Goal: Complete application form: Complete application form

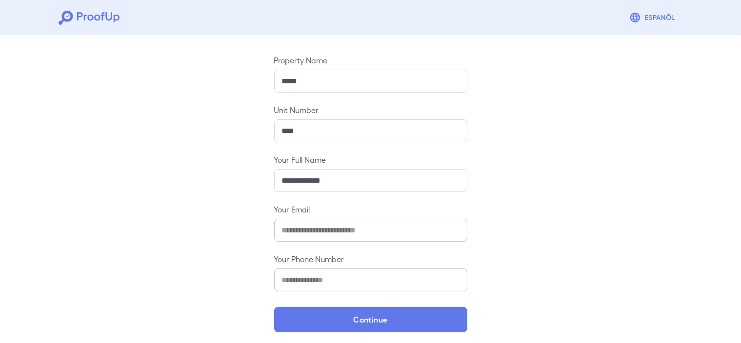
scroll to position [98, 0]
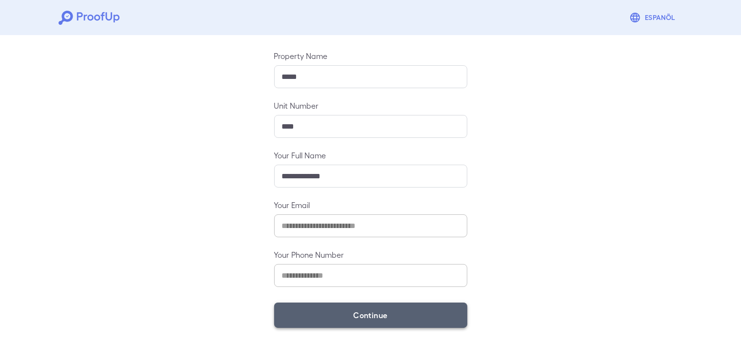
click at [402, 318] on button "Continue" at bounding box center [370, 315] width 193 height 25
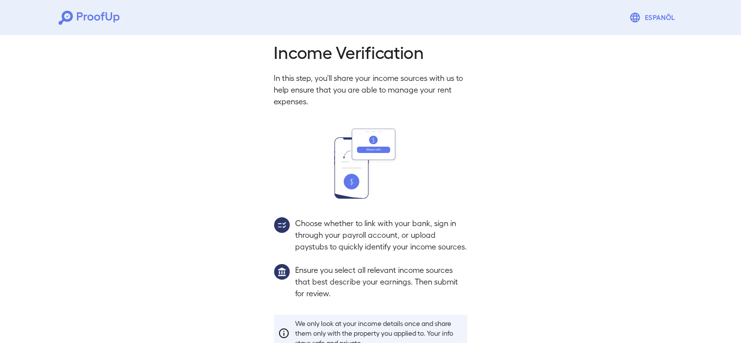
scroll to position [84, 0]
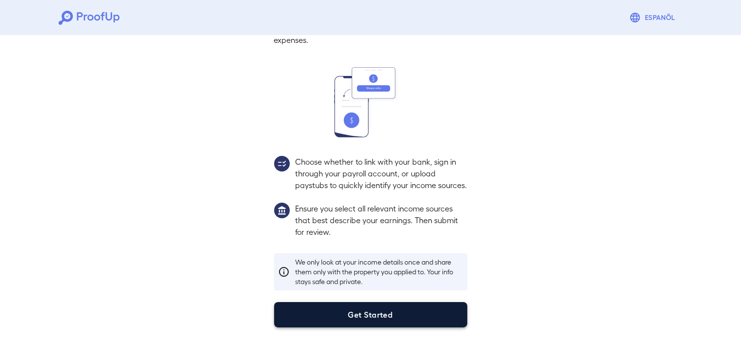
click at [358, 310] on button "Get Started" at bounding box center [370, 314] width 193 height 25
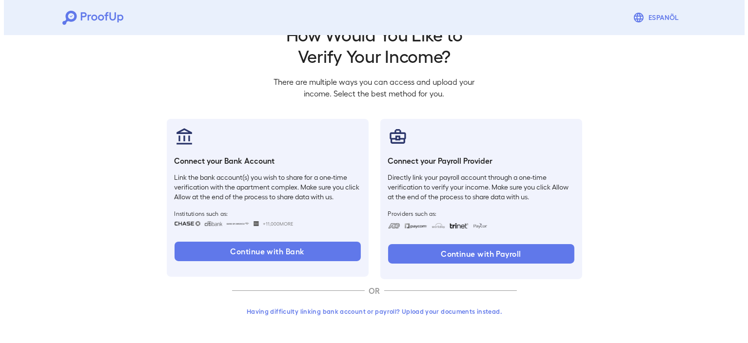
scroll to position [29, 0]
click at [441, 313] on button "Having difficulty linking bank account or payroll? Upload your documents instea…" at bounding box center [370, 312] width 285 height 18
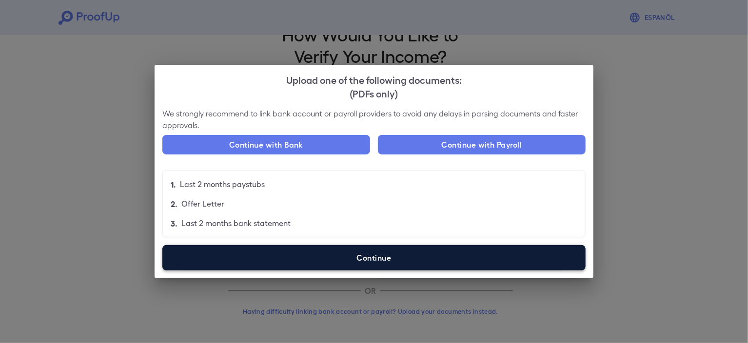
click at [367, 262] on label "Continue" at bounding box center [373, 257] width 423 height 25
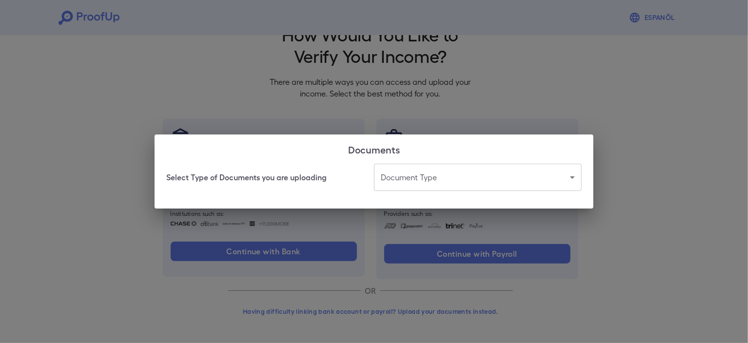
click at [558, 178] on body "Espanõl Go back How Would You Like to Verify Your Income? There are multiple wa…" at bounding box center [374, 157] width 748 height 373
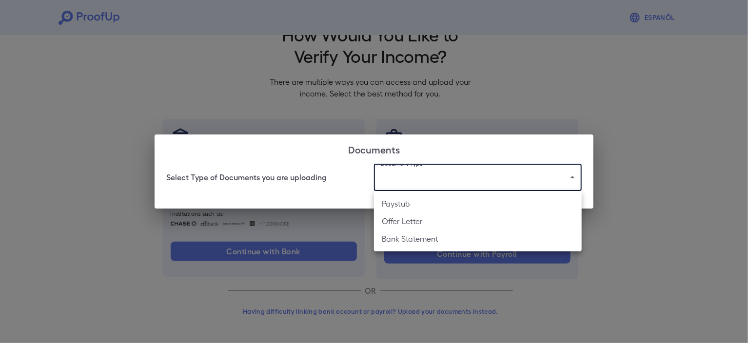
click at [405, 208] on li "Paystub" at bounding box center [478, 204] width 208 height 18
type input "*******"
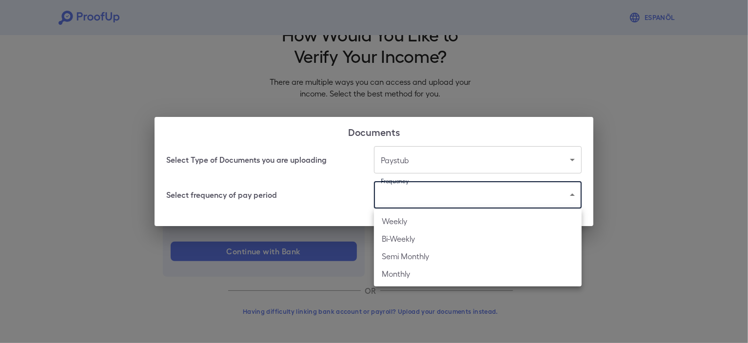
click at [509, 200] on body "Espanõl Go back How Would You Like to Verify Your Income? There are multiple wa…" at bounding box center [374, 157] width 748 height 373
click at [429, 240] on li "Bi-Weekly" at bounding box center [478, 239] width 208 height 18
type input "*********"
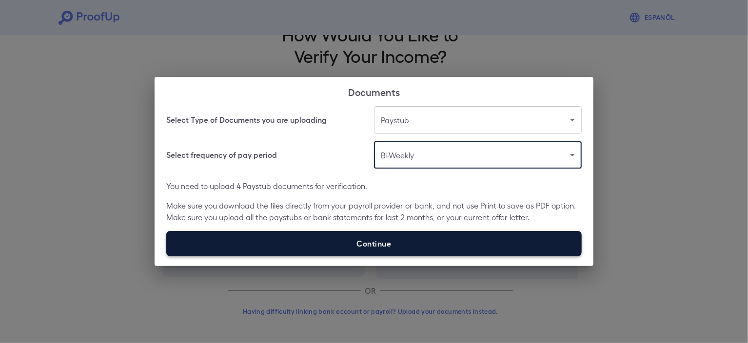
click at [419, 253] on label "Continue" at bounding box center [374, 243] width 416 height 25
click at [167, 256] on input "Continue" at bounding box center [166, 256] width 0 height 0
type input "**********"
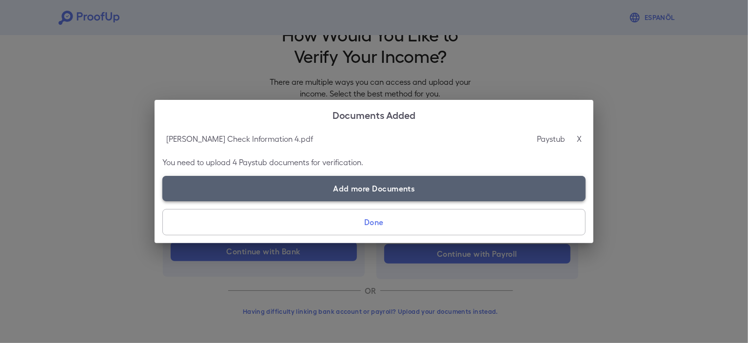
click at [279, 185] on label "Add more Documents" at bounding box center [373, 188] width 423 height 25
click at [163, 201] on input "Add more Documents" at bounding box center [162, 201] width 0 height 0
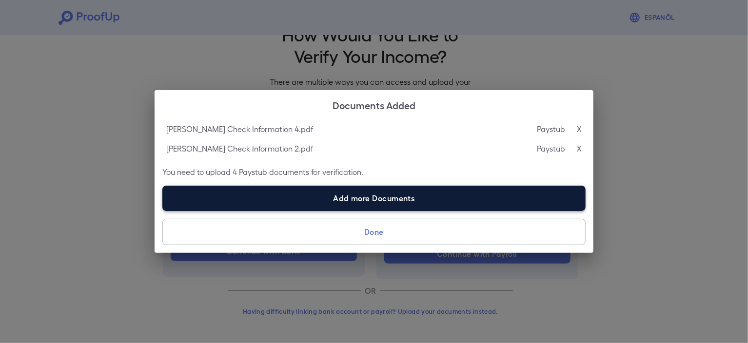
click at [279, 204] on label "Add more Documents" at bounding box center [373, 198] width 423 height 25
click at [163, 211] on input "Add more Documents" at bounding box center [162, 211] width 0 height 0
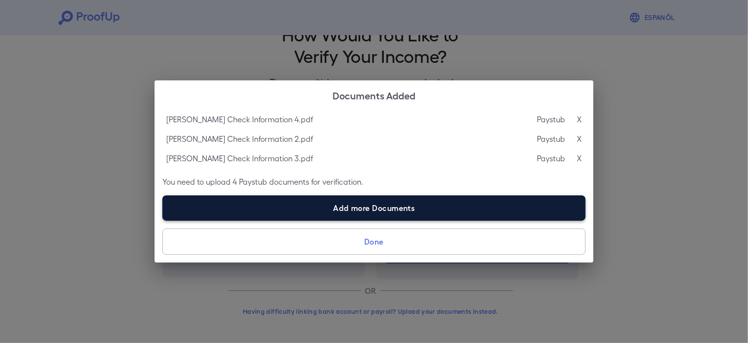
click at [328, 207] on label "Add more Documents" at bounding box center [373, 208] width 423 height 25
click at [163, 220] on input "Add more Documents" at bounding box center [162, 220] width 0 height 0
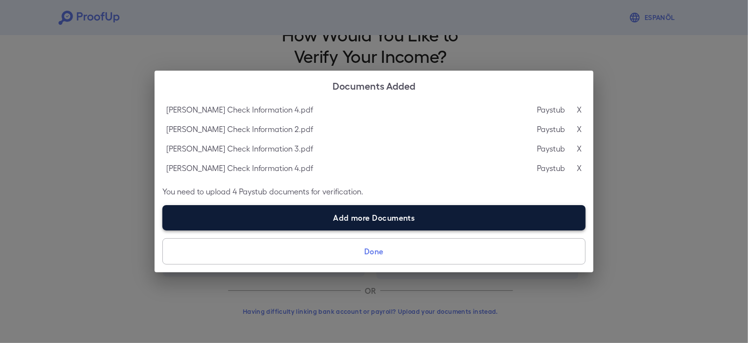
click at [308, 222] on label "Add more Documents" at bounding box center [373, 217] width 423 height 25
click at [163, 230] on input "Add more Documents" at bounding box center [162, 230] width 0 height 0
type input "**********"
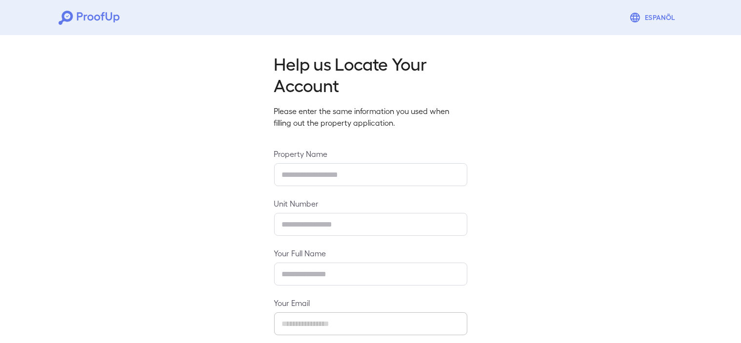
type input "*****"
type input "****"
type input "**********"
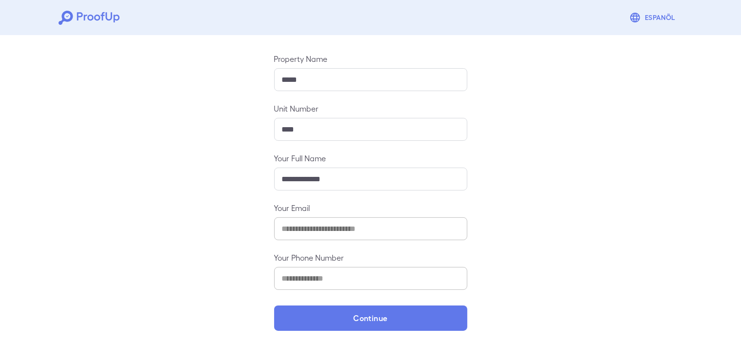
scroll to position [98, 0]
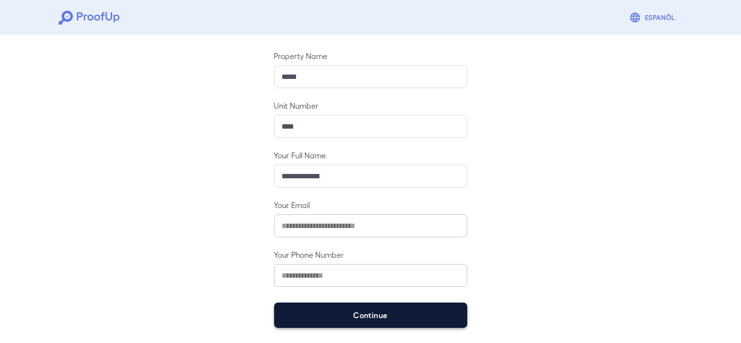
click at [348, 317] on button "Continue" at bounding box center [370, 315] width 193 height 25
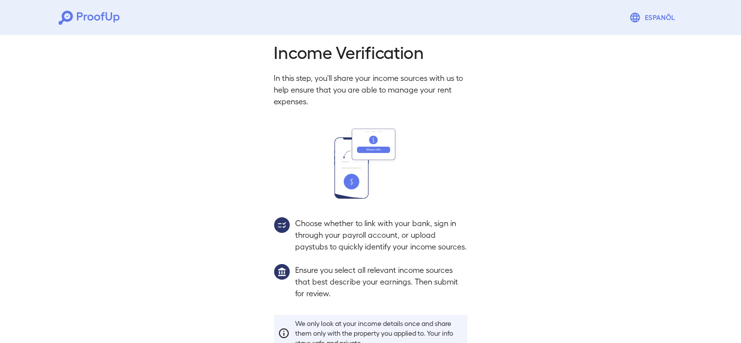
scroll to position [84, 0]
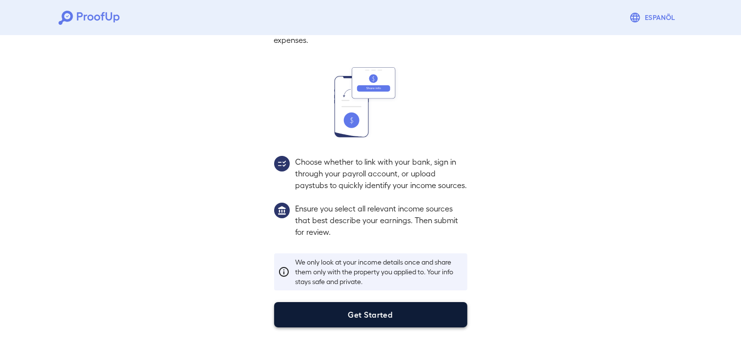
click at [409, 312] on button "Get Started" at bounding box center [370, 314] width 193 height 25
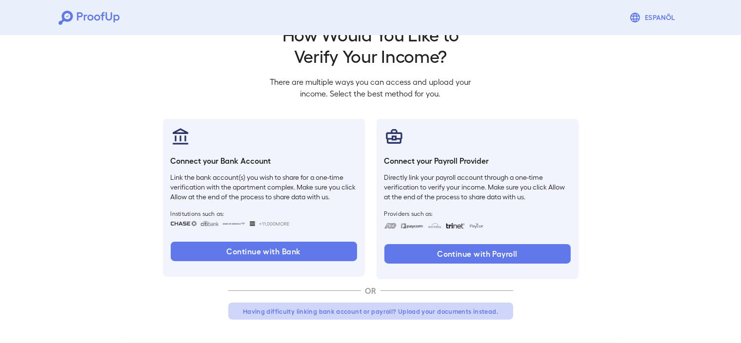
click at [452, 315] on button "Having difficulty linking bank account or payroll? Upload your documents instea…" at bounding box center [370, 312] width 285 height 18
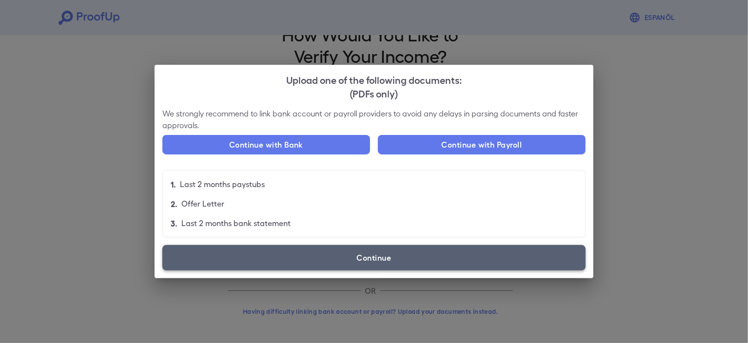
click at [378, 261] on label "Continue" at bounding box center [373, 257] width 423 height 25
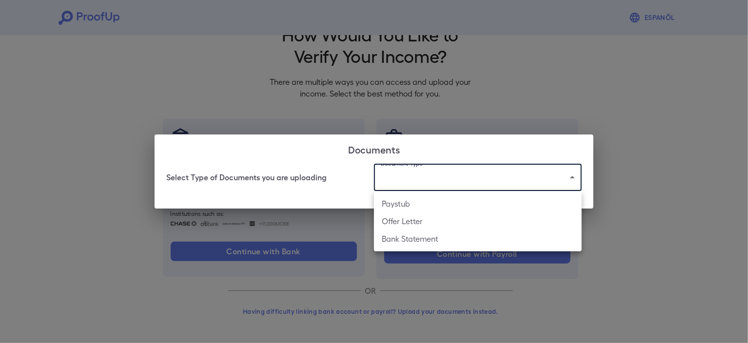
click at [534, 177] on body "Espanõl Go back How Would You Like to Verify Your Income? There are multiple wa…" at bounding box center [374, 157] width 748 height 373
click at [428, 210] on li "Paystub" at bounding box center [478, 204] width 208 height 18
type input "*******"
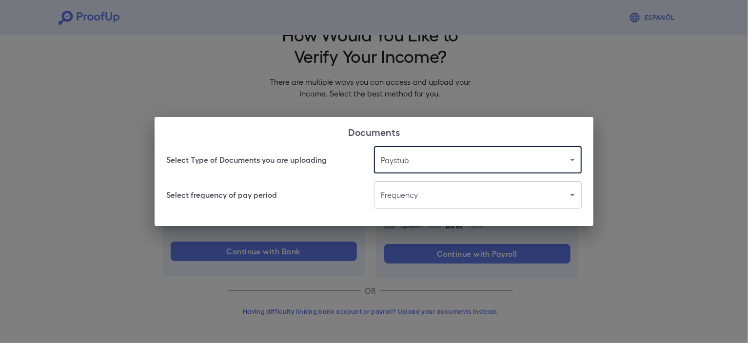
click at [460, 190] on body "Espanõl Go back How Would You Like to Verify Your Income? There are multiple wa…" at bounding box center [374, 157] width 748 height 373
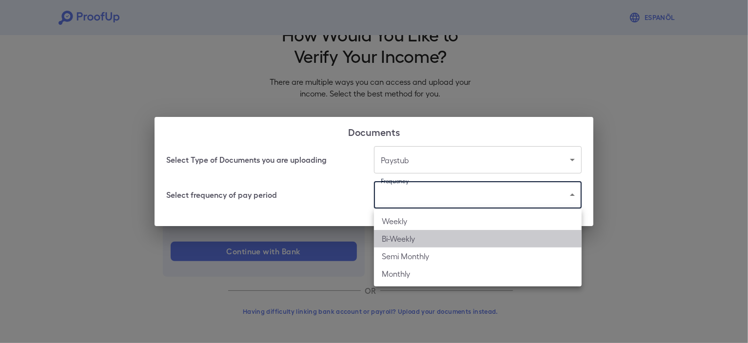
click at [433, 243] on li "Bi-Weekly" at bounding box center [478, 239] width 208 height 18
type input "*********"
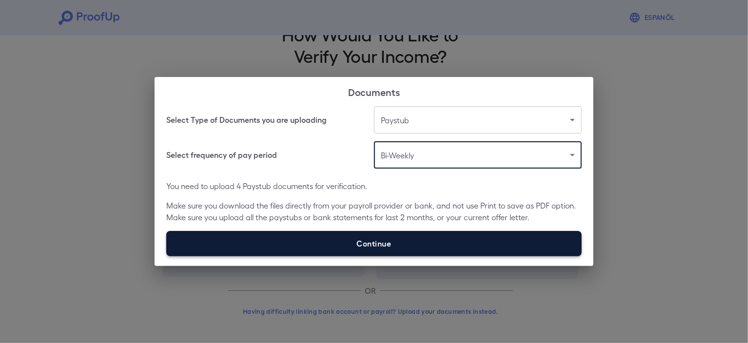
click at [394, 247] on label "Continue" at bounding box center [374, 243] width 416 height 25
click at [167, 256] on input "Continue" at bounding box center [166, 256] width 0 height 0
type input "**********"
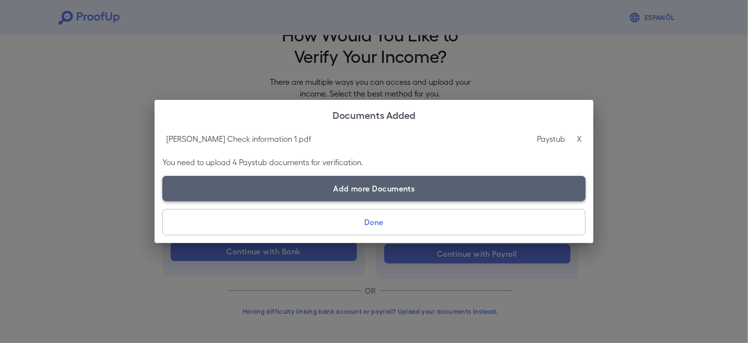
click at [314, 189] on label "Add more Documents" at bounding box center [373, 188] width 423 height 25
click at [163, 201] on input "Add more Documents" at bounding box center [162, 201] width 0 height 0
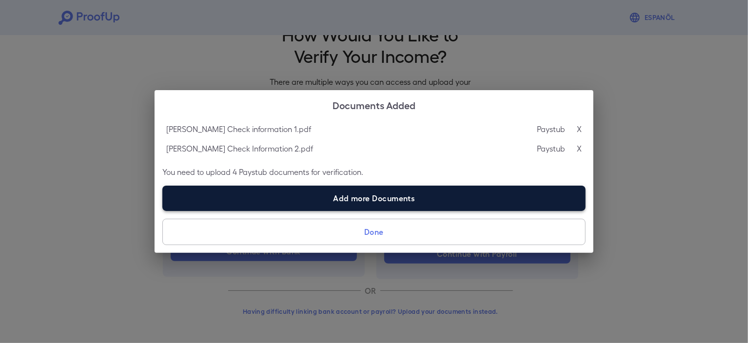
click at [343, 197] on label "Add more Documents" at bounding box center [373, 198] width 423 height 25
click at [163, 211] on input "Add more Documents" at bounding box center [162, 211] width 0 height 0
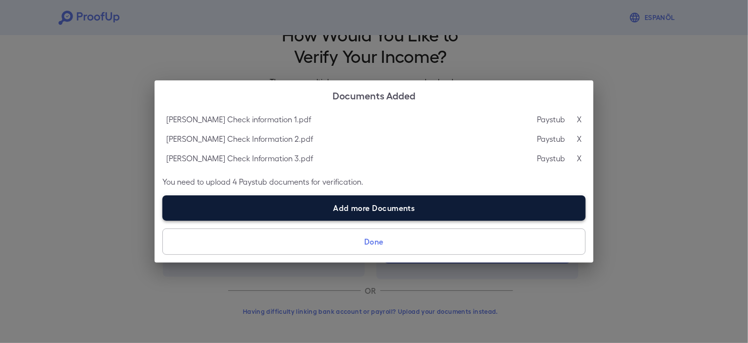
click at [365, 208] on label "Add more Documents" at bounding box center [373, 208] width 423 height 25
click at [163, 220] on input "Add more Documents" at bounding box center [162, 220] width 0 height 0
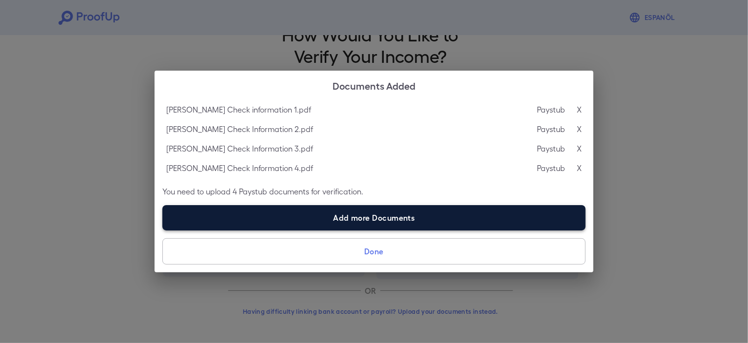
click at [368, 219] on label "Add more Documents" at bounding box center [373, 217] width 423 height 25
click at [163, 230] on input "Add more Documents" at bounding box center [162, 230] width 0 height 0
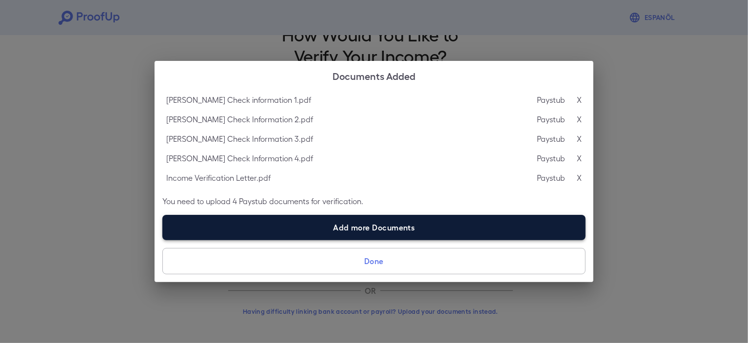
click at [373, 229] on label "Add more Documents" at bounding box center [373, 227] width 423 height 25
click at [163, 240] on input "Add more Documents" at bounding box center [162, 240] width 0 height 0
type input "**********"
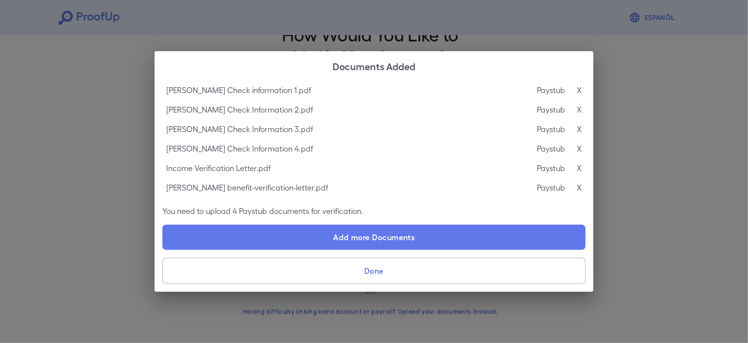
click at [386, 275] on button "Done" at bounding box center [373, 271] width 423 height 26
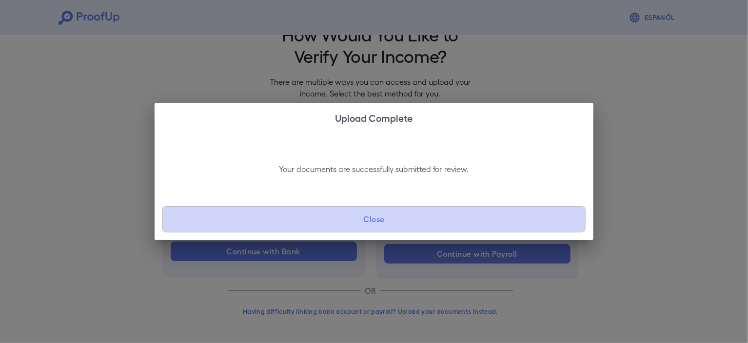
click at [373, 221] on button "Close" at bounding box center [373, 219] width 423 height 26
